Goal: Task Accomplishment & Management: Use online tool/utility

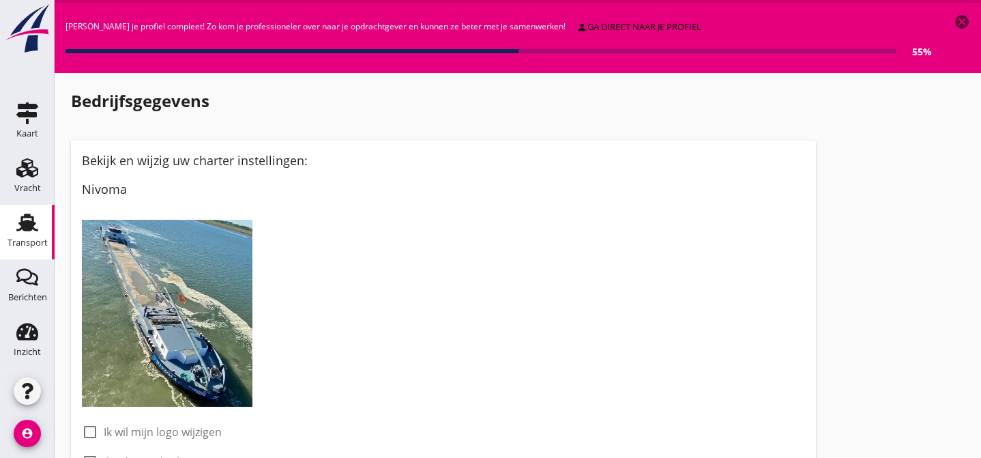
click at [19, 226] on icon "Transport" at bounding box center [27, 222] width 22 height 22
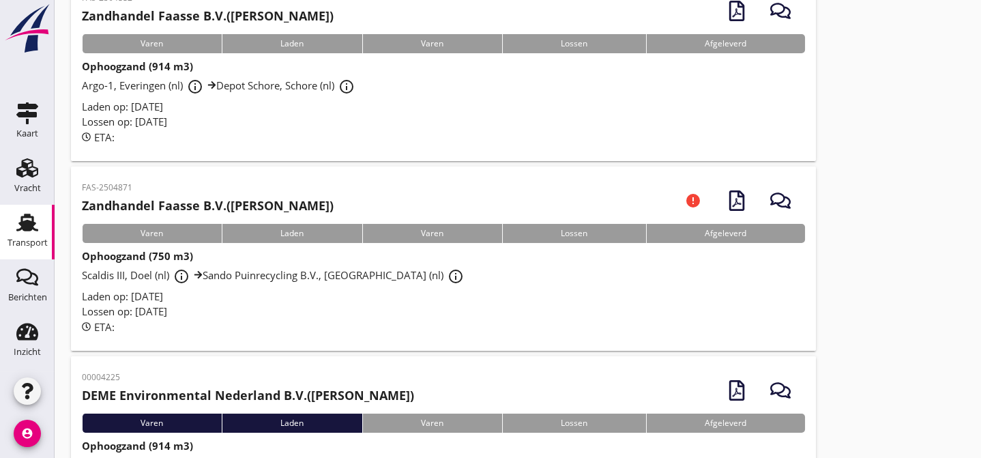
scroll to position [165, 0]
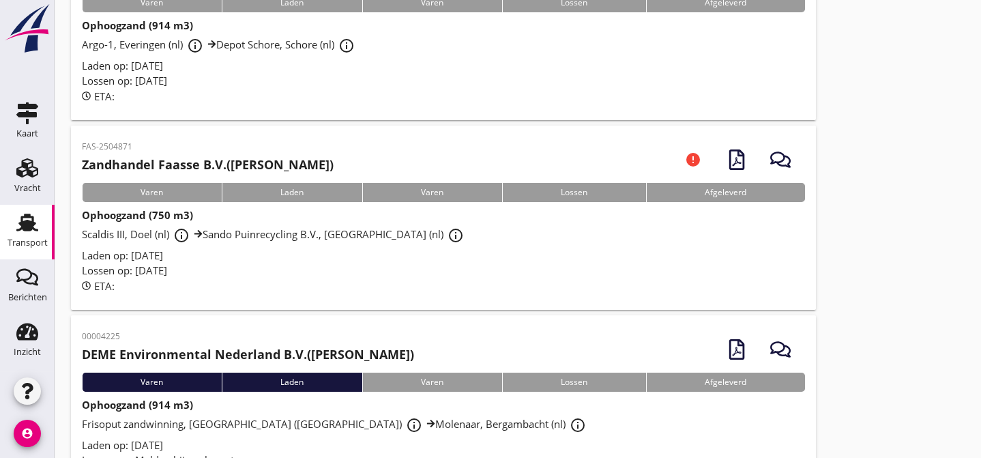
click at [280, 264] on div "Lossen op: [DATE]" at bounding box center [443, 271] width 723 height 16
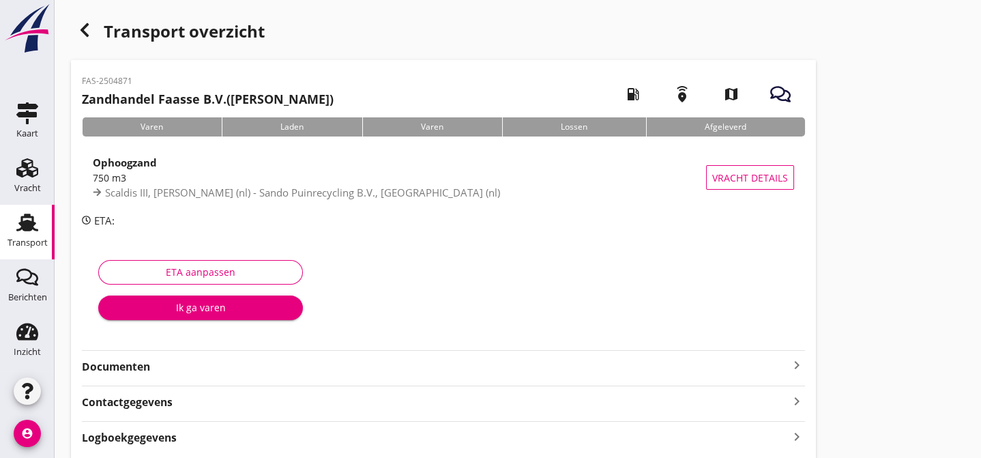
click at [250, 372] on strong "Documenten" at bounding box center [435, 367] width 707 height 16
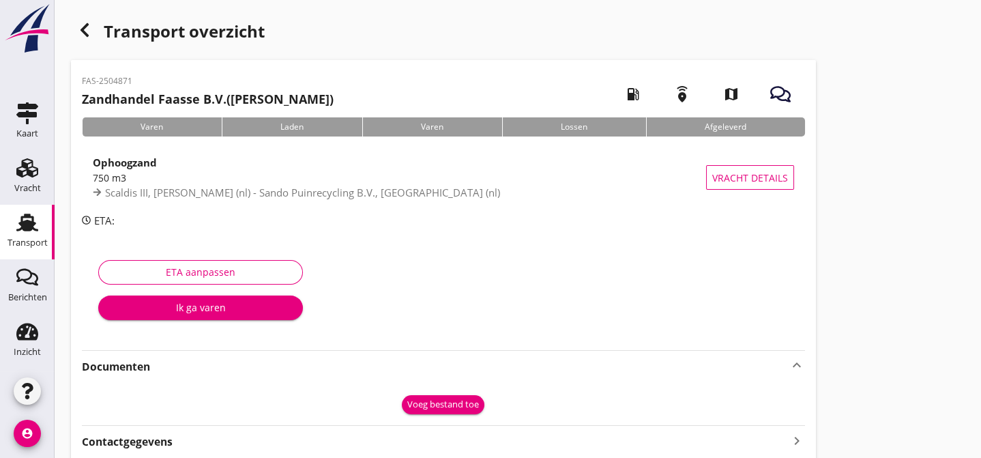
click at [447, 409] on div "Voeg bestand toe" at bounding box center [443, 405] width 72 height 14
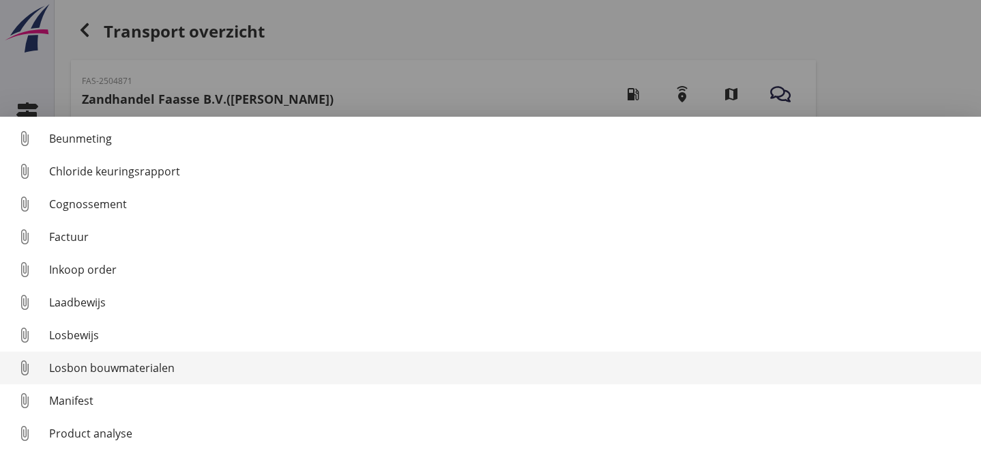
click at [413, 372] on div "Losbon bouwmaterialen" at bounding box center [509, 367] width 921 height 16
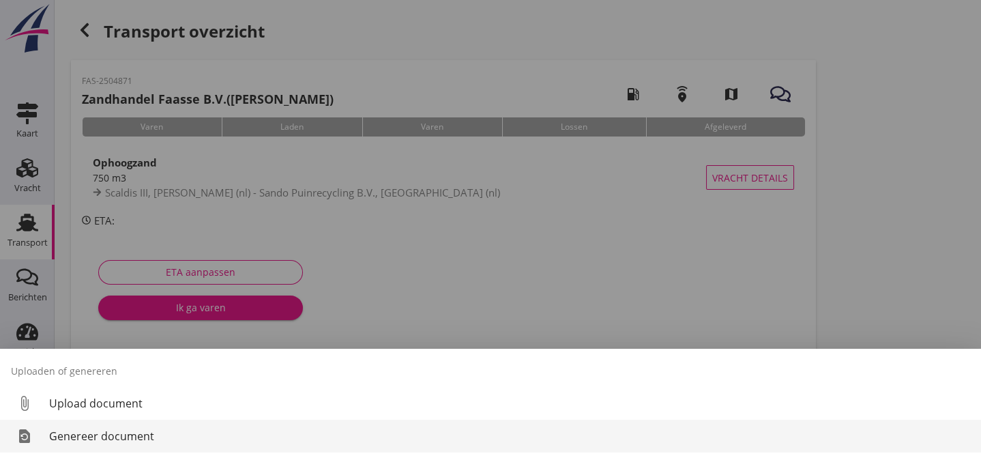
click at [145, 433] on div "Genereer document" at bounding box center [509, 436] width 921 height 16
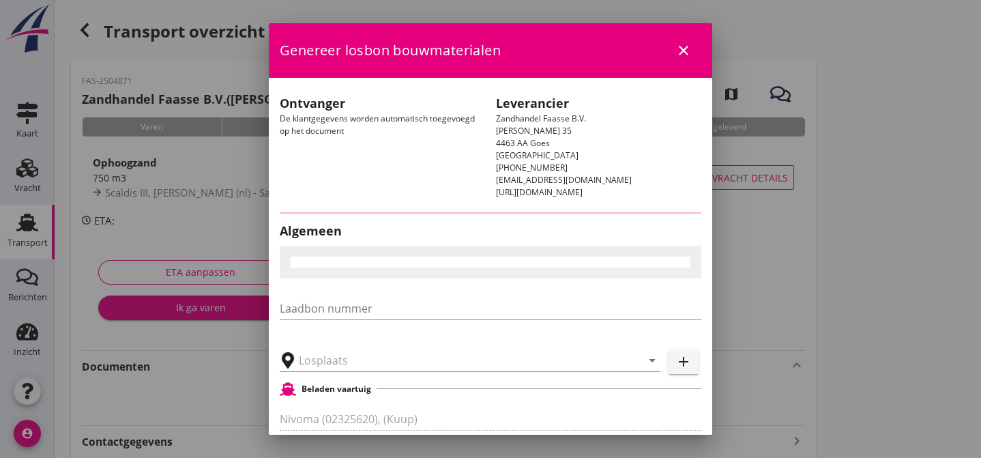
type input "Sando Puinrecycling B.V., [GEOGRAPHIC_DATA]"
checkbox input "true"
type input "Ophoogzand (6120)"
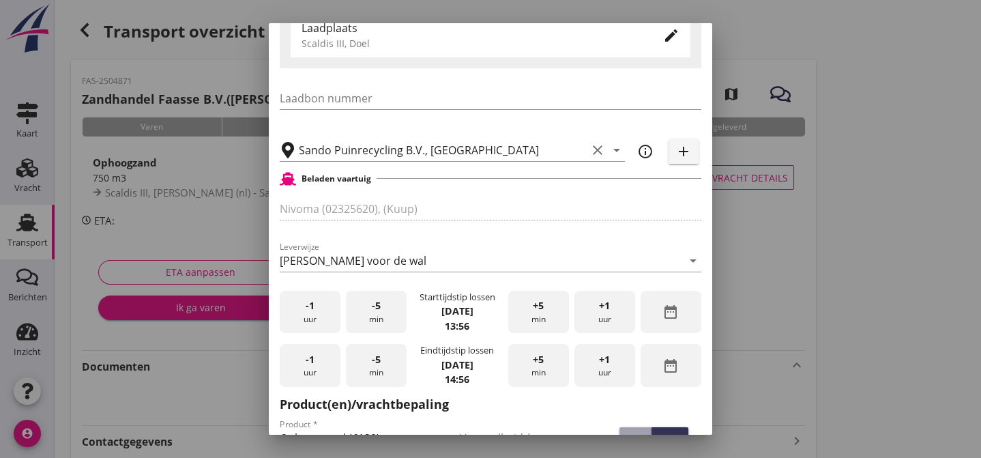
scroll to position [331, 0]
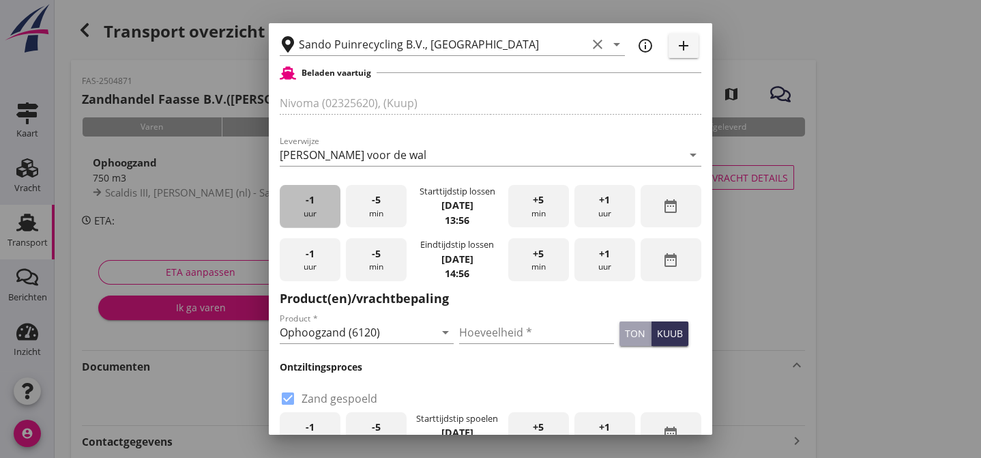
click at [324, 214] on div "-1 uur" at bounding box center [310, 206] width 61 height 43
click at [374, 207] on span "-5" at bounding box center [376, 199] width 9 height 15
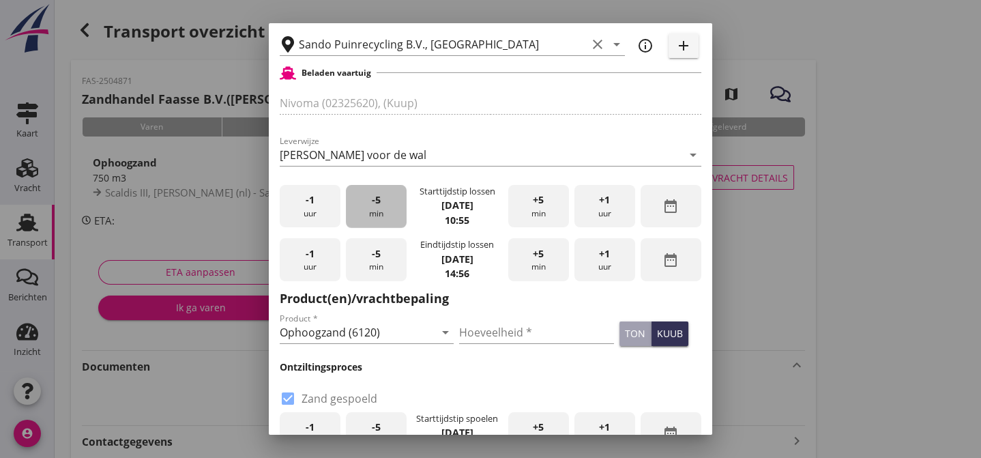
click at [374, 207] on span "-5" at bounding box center [376, 199] width 9 height 15
click at [468, 342] on input "Hoeveelheid *" at bounding box center [536, 332] width 155 height 22
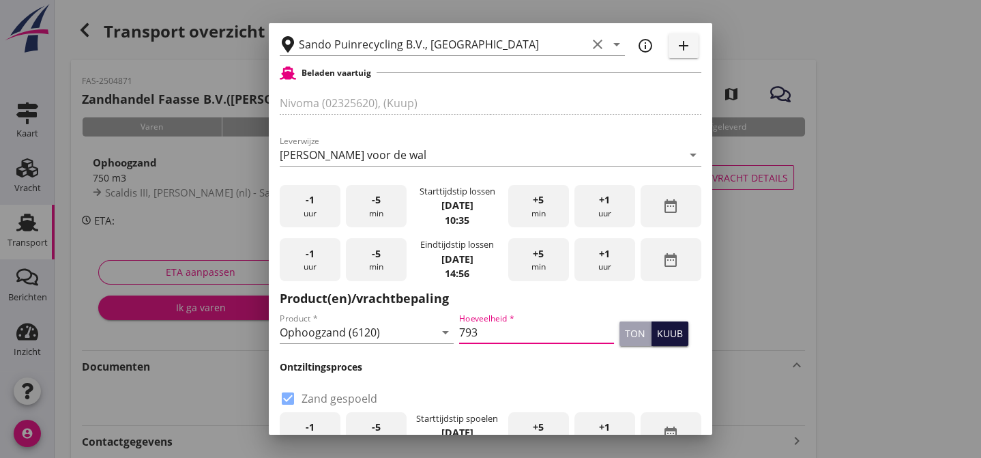
type input "793"
click at [657, 338] on div "kuub" at bounding box center [670, 333] width 26 height 14
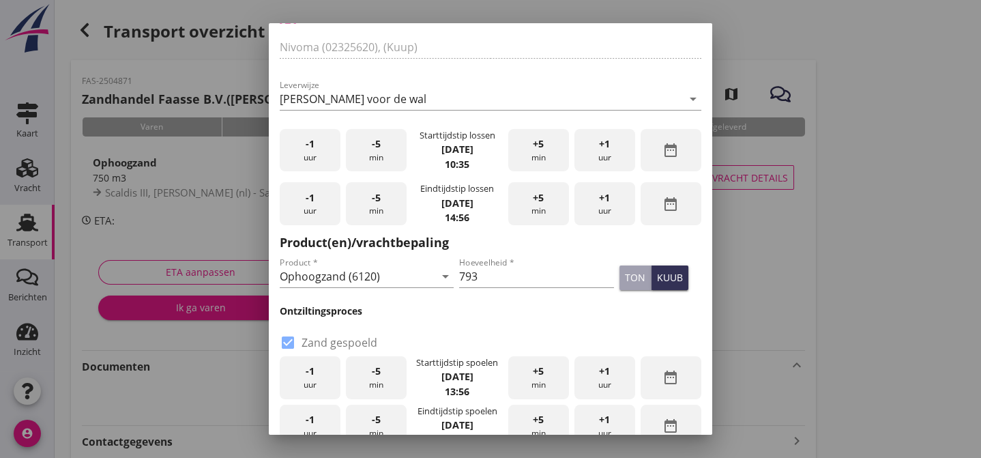
scroll to position [495, 0]
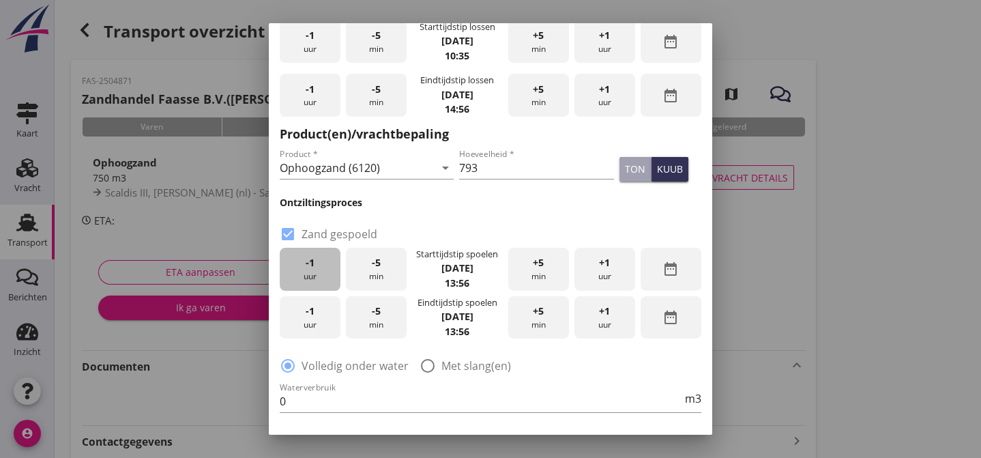
click at [310, 278] on div "-1 uur" at bounding box center [310, 269] width 61 height 43
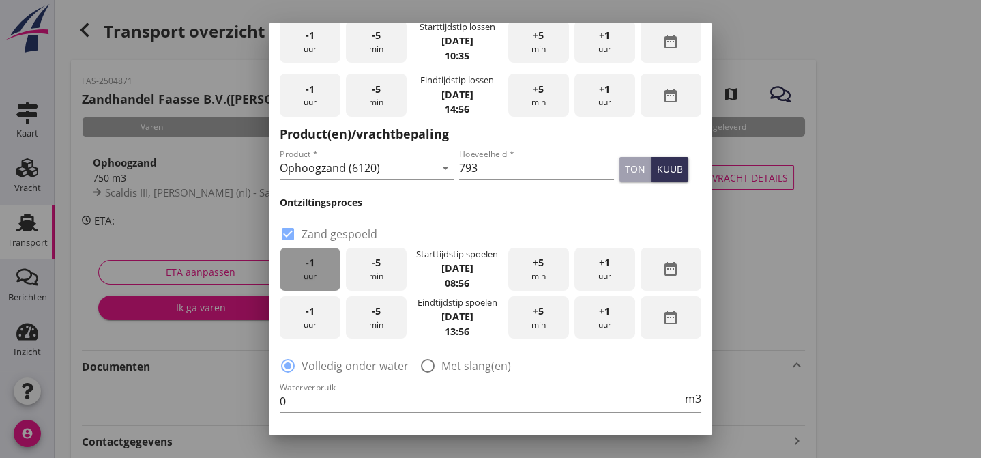
click at [310, 278] on div "-1 uur" at bounding box center [310, 269] width 61 height 43
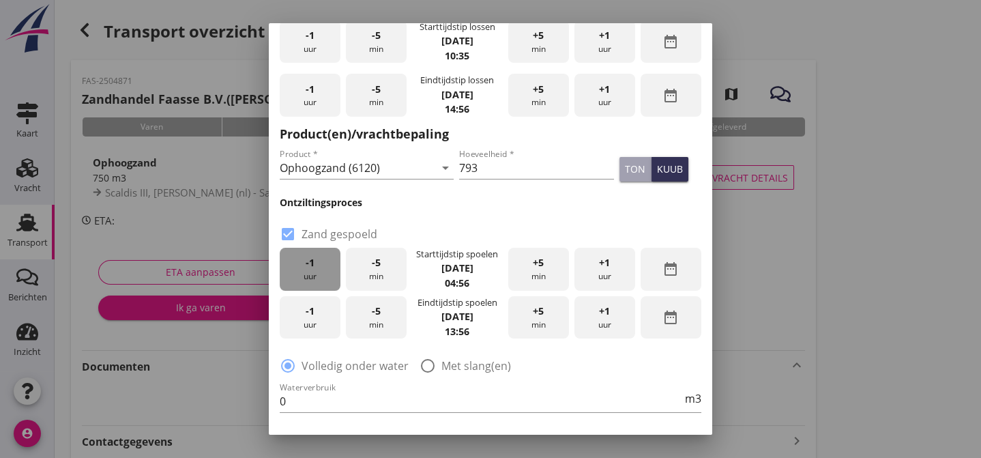
click at [310, 278] on div "-1 uur" at bounding box center [310, 269] width 61 height 43
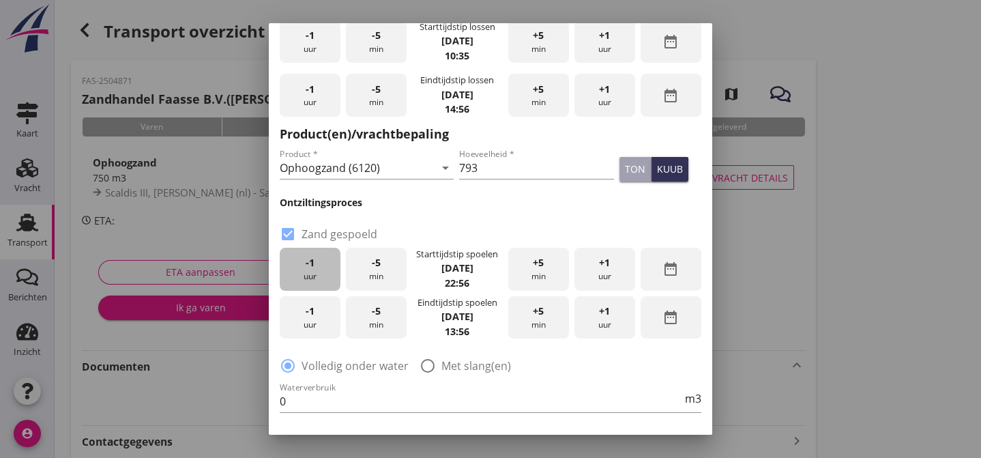
click at [310, 278] on div "-1 uur" at bounding box center [310, 269] width 61 height 43
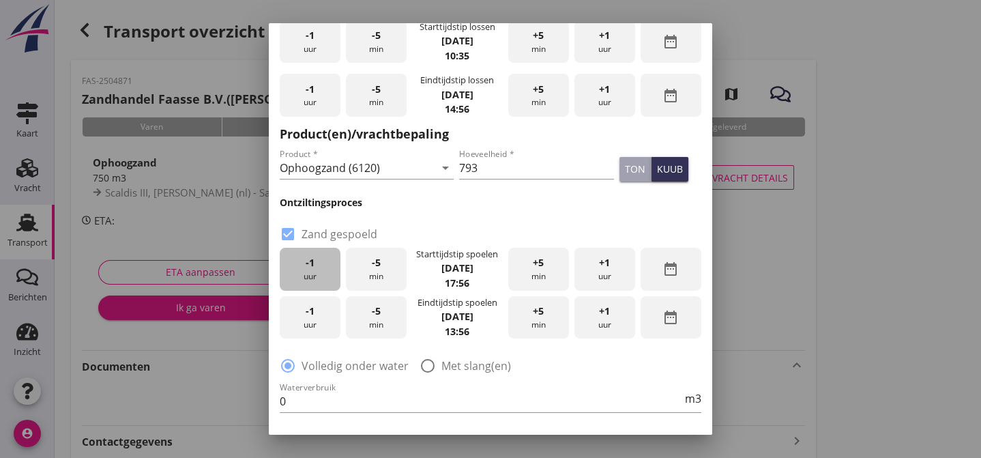
click at [310, 278] on div "-1 uur" at bounding box center [310, 269] width 61 height 43
click at [319, 323] on div "-1 uur" at bounding box center [310, 317] width 61 height 43
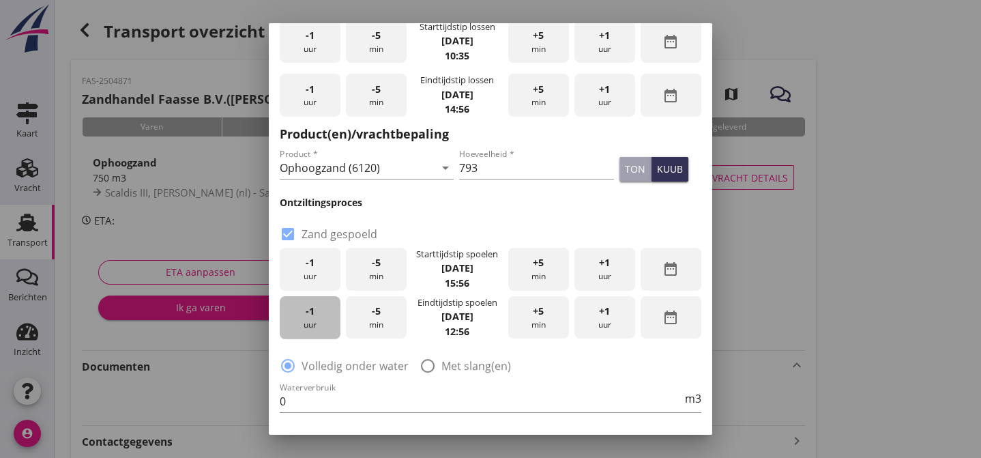
click at [319, 323] on div "-1 uur" at bounding box center [310, 317] width 61 height 43
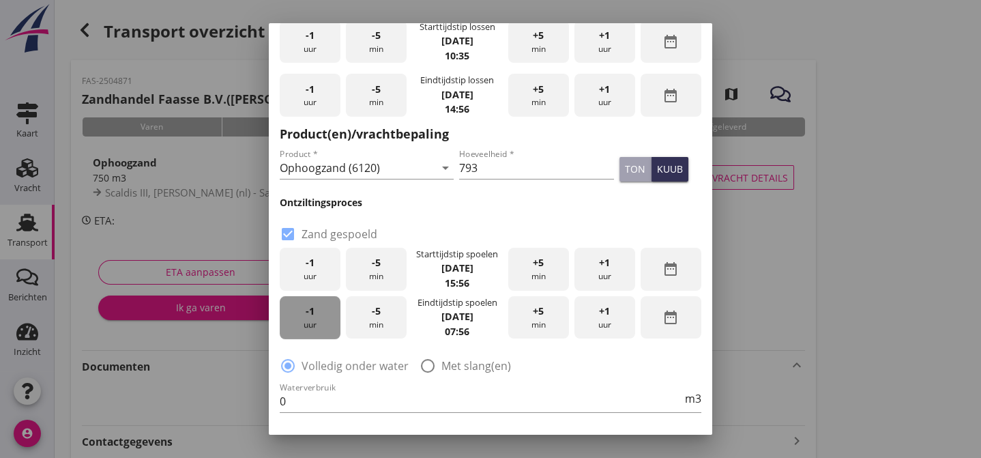
click at [319, 323] on div "-1 uur" at bounding box center [310, 317] width 61 height 43
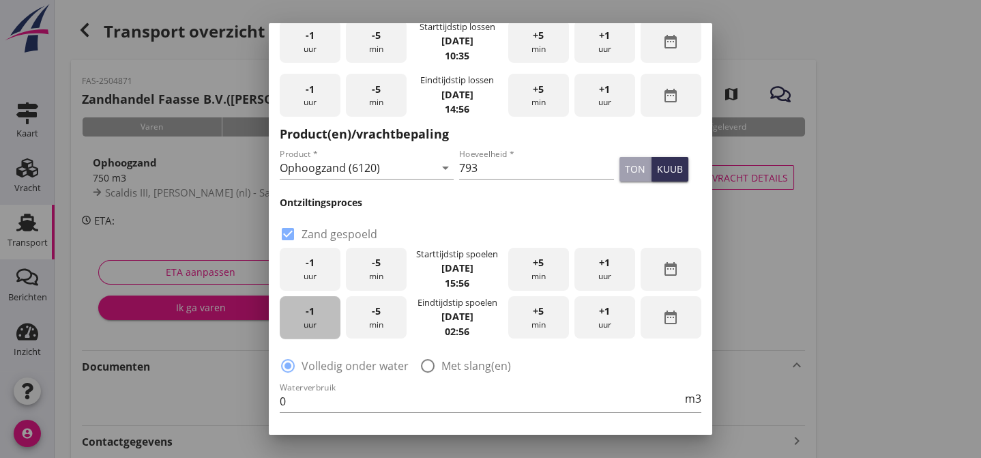
click at [319, 323] on div "-1 uur" at bounding box center [310, 317] width 61 height 43
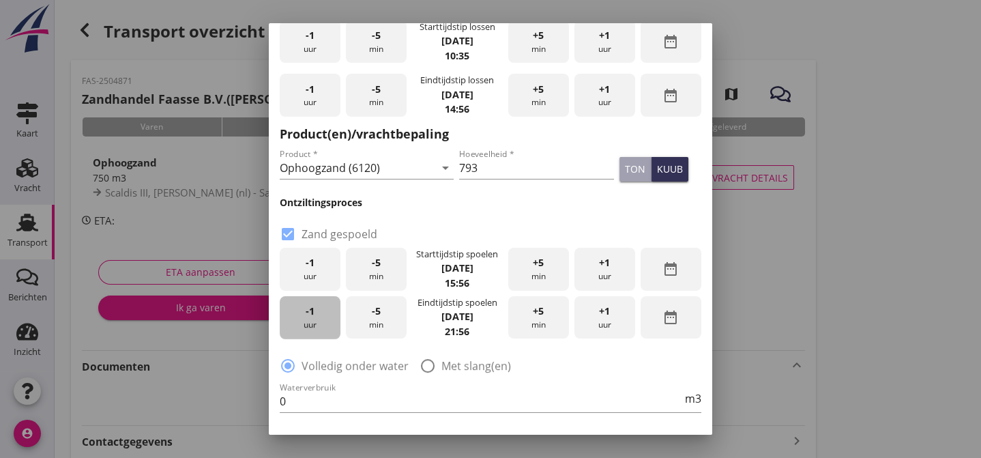
click at [319, 323] on div "-1 uur" at bounding box center [310, 317] width 61 height 43
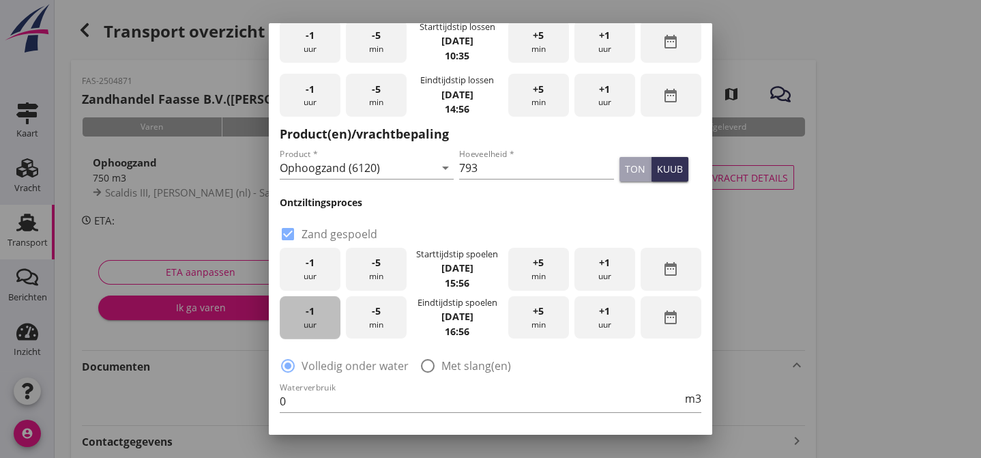
click at [319, 323] on div "-1 uur" at bounding box center [310, 317] width 61 height 43
click at [599, 317] on span "+1" at bounding box center [604, 310] width 11 height 15
click at [430, 372] on div at bounding box center [427, 365] width 23 height 23
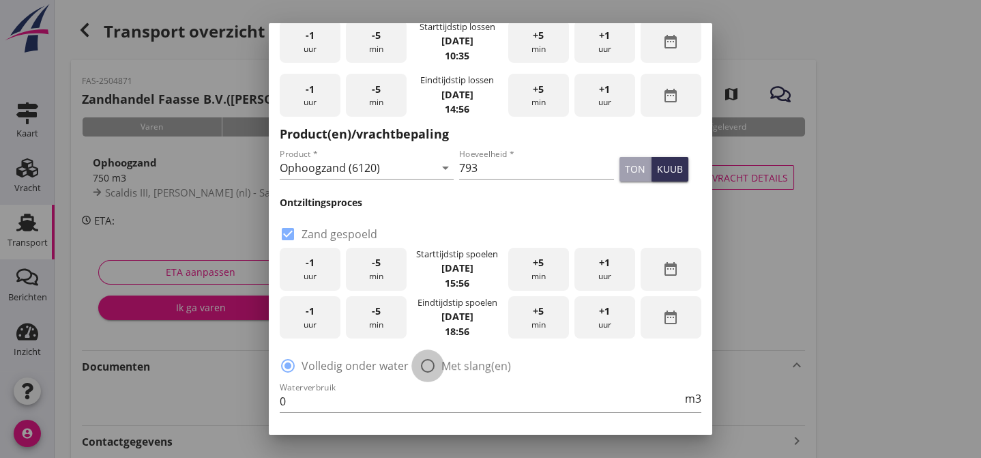
radio input "false"
radio input "true"
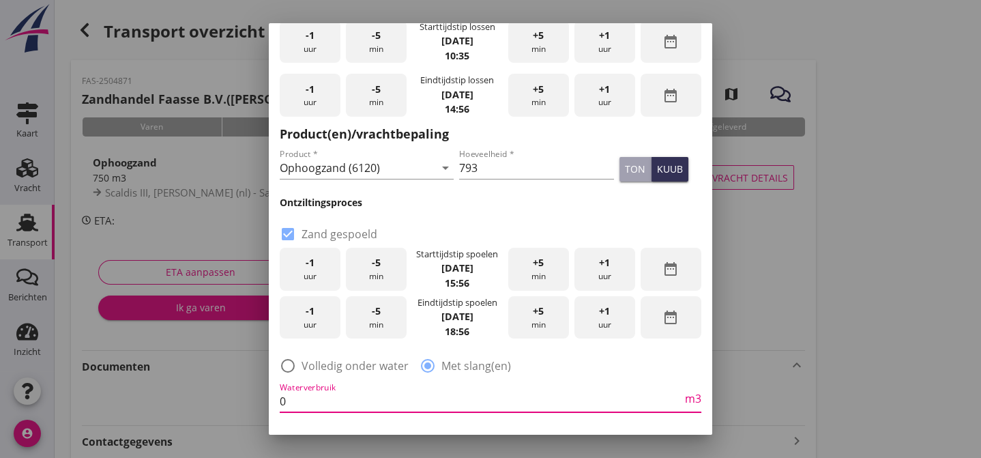
click at [303, 411] on input "0" at bounding box center [481, 401] width 402 height 22
type input "450"
click at [875, 312] on div at bounding box center [490, 229] width 981 height 458
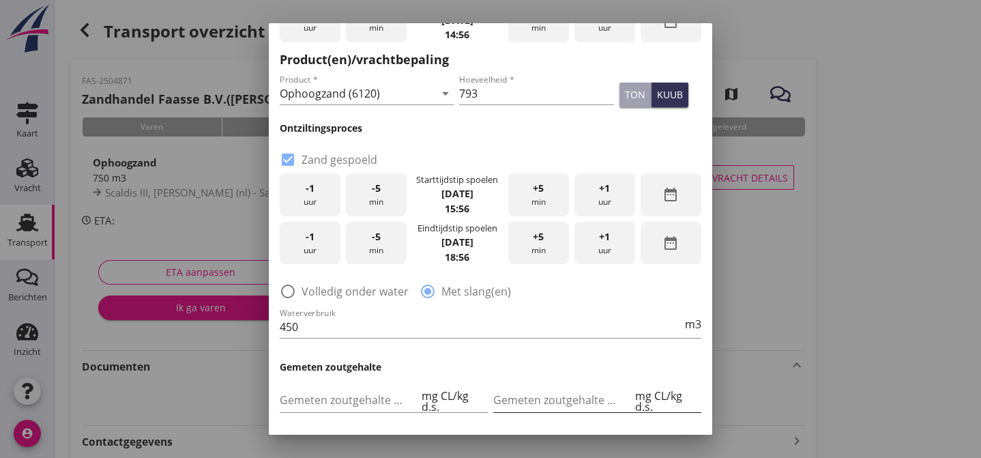
scroll to position [661, 0]
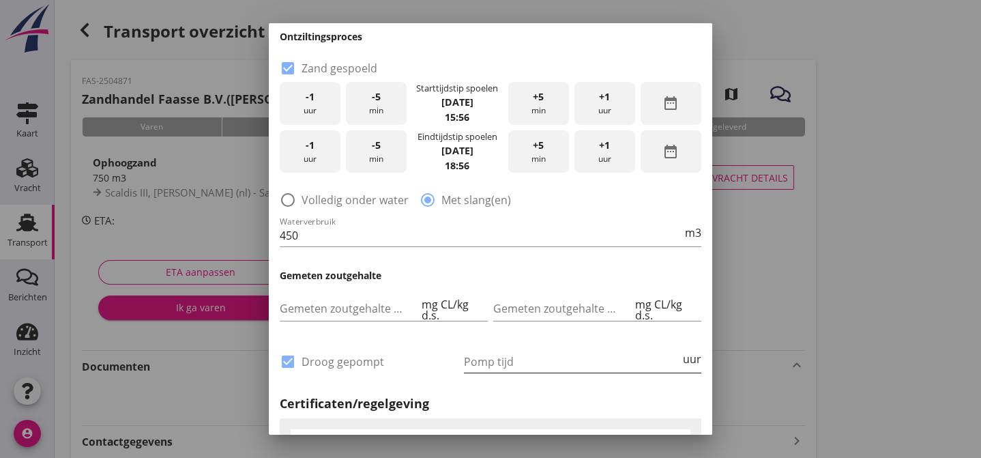
click at [506, 359] on input "Pomp tijd" at bounding box center [572, 362] width 216 height 22
type input "12"
click at [885, 266] on div at bounding box center [490, 229] width 981 height 458
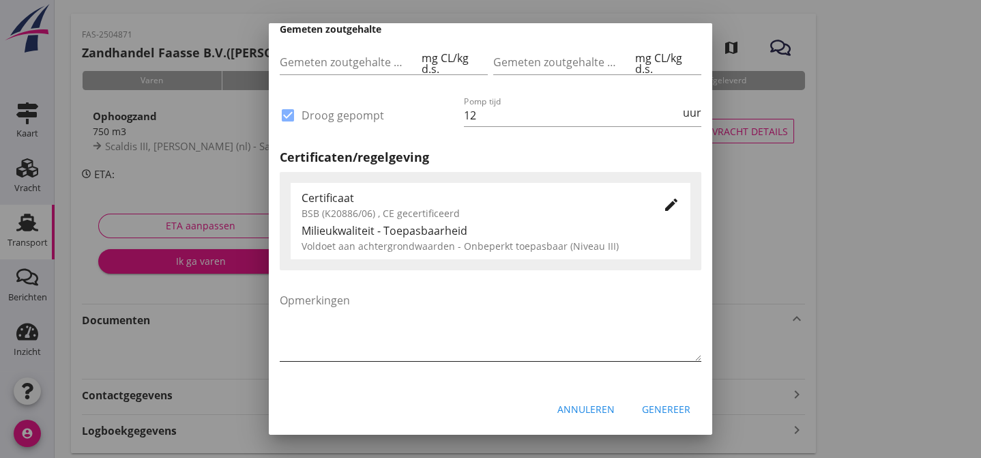
scroll to position [90, 0]
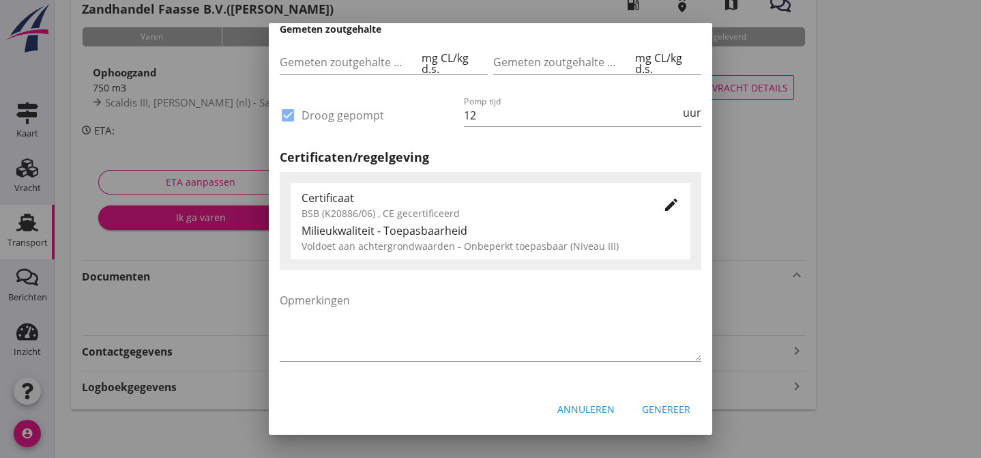
click at [662, 415] on div "Genereer" at bounding box center [666, 409] width 48 height 14
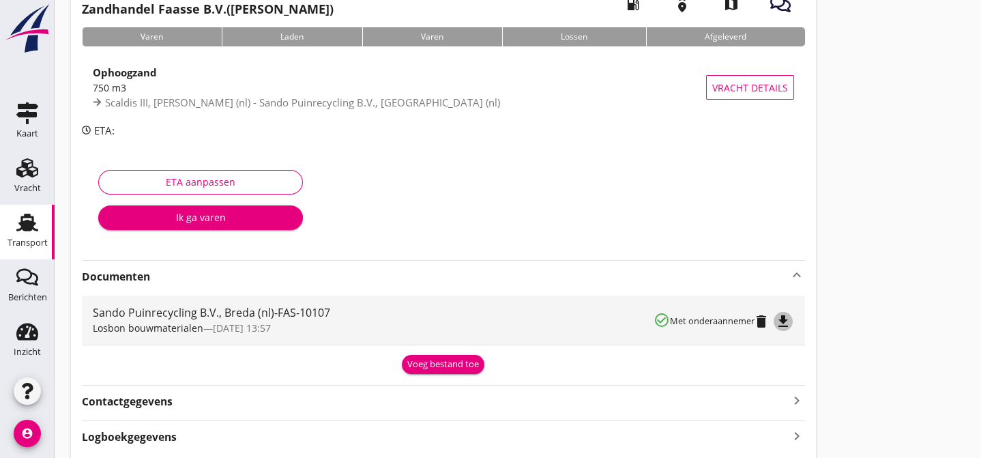
click at [784, 318] on icon "file_download" at bounding box center [783, 321] width 16 height 16
